Goal: Task Accomplishment & Management: Manage account settings

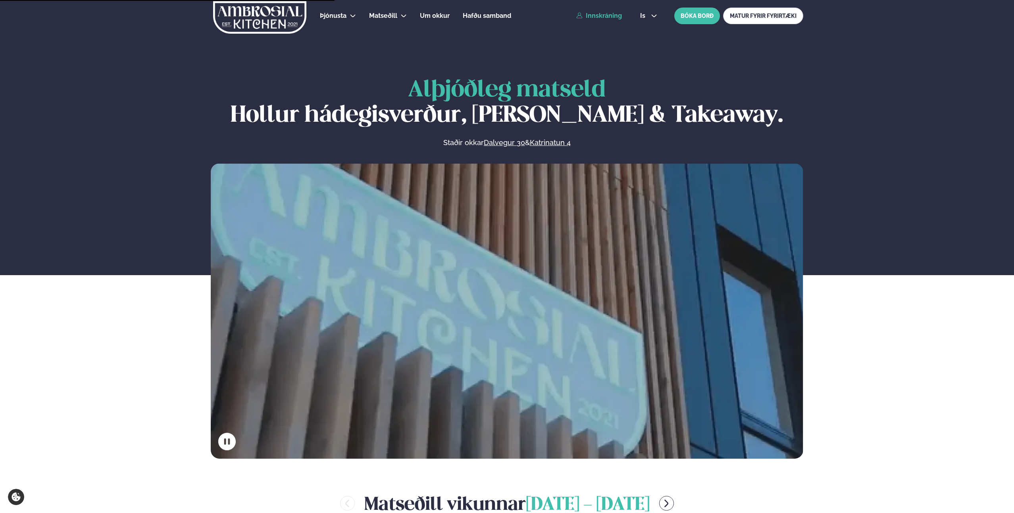
click at [605, 14] on link "Innskráning" at bounding box center [599, 15] width 46 height 7
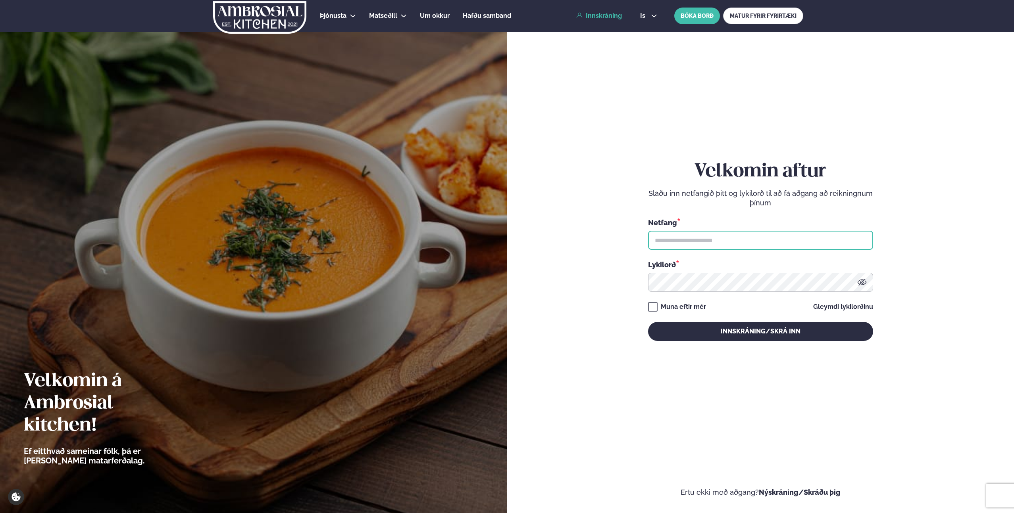
type input "**********"
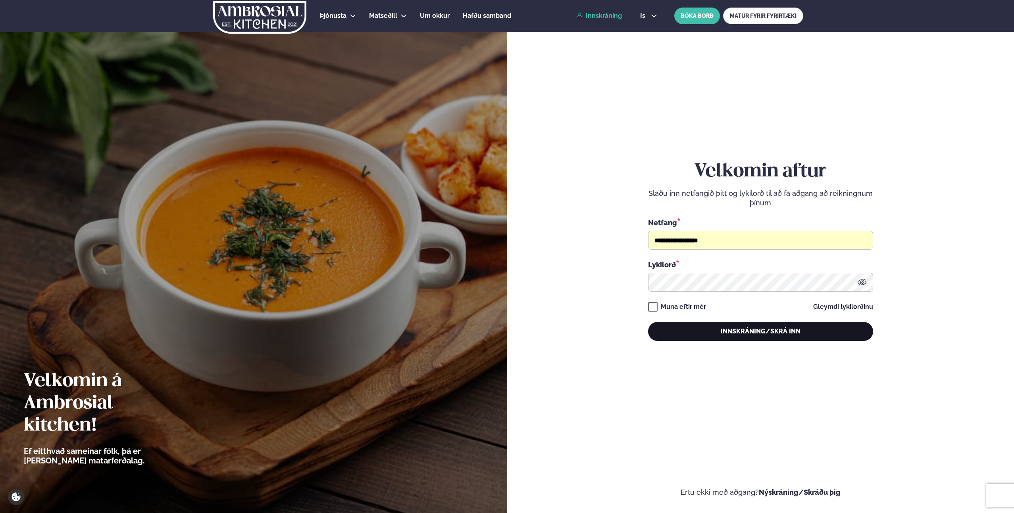
click at [687, 336] on button "Innskráning/Skrá inn" at bounding box center [760, 331] width 225 height 19
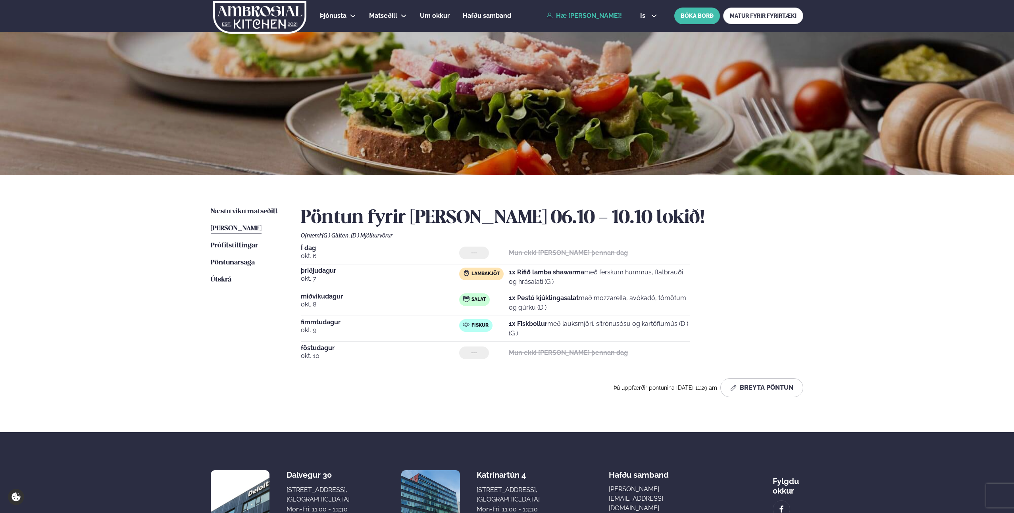
drag, startPoint x: 706, startPoint y: 332, endPoint x: 267, endPoint y: 250, distance: 446.4
click at [267, 250] on div "Næstu [PERSON_NAME] matseðill Næsta vika [PERSON_NAME] matseðill [PERSON_NAME] …" at bounding box center [507, 303] width 640 height 257
click at [267, 250] on li "Prófílstillingar Stillingar" at bounding box center [248, 246] width 74 height 10
click at [874, 278] on div "Þjónusta Hádegismatur fyrir fyrirtæki Fyrirtækja veitingar Einkapartý Matseðill…" at bounding box center [507, 298] width 1014 height 596
click at [152, 314] on div "Þjónusta Hádegismatur fyrir fyrirtæki Fyrirtækja veitingar Einkapartý Matseðill…" at bounding box center [507, 298] width 1014 height 596
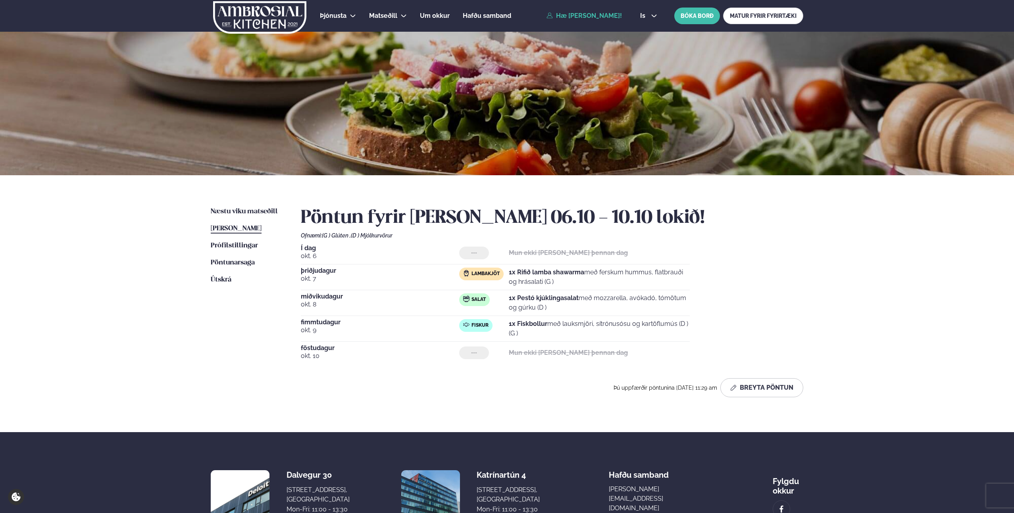
click at [38, 302] on div "Þjónusta Hádegismatur fyrir fyrirtæki Fyrirtækja veitingar Einkapartý Matseðill…" at bounding box center [507, 298] width 1014 height 596
